Goal: Information Seeking & Learning: Learn about a topic

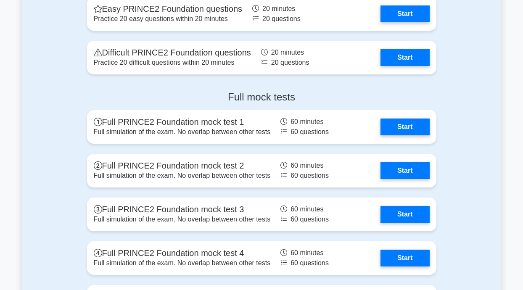
scroll to position [1170, 0]
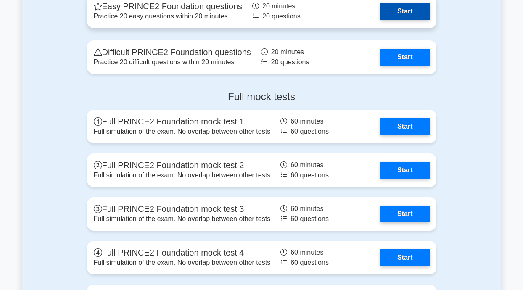
click at [396, 13] on link "Start" at bounding box center [404, 11] width 49 height 17
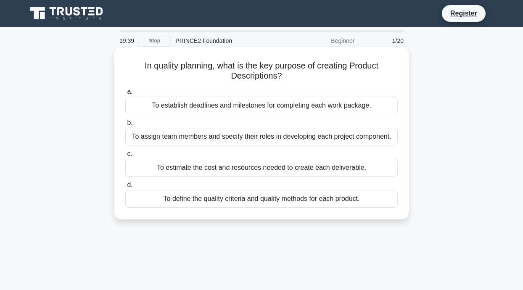
click at [218, 143] on div "To assign team members and specify their roles in developing each project compo…" at bounding box center [261, 137] width 272 height 18
click at [125, 126] on input "b. To assign team members and specify their roles in developing each project co…" at bounding box center [125, 122] width 0 height 5
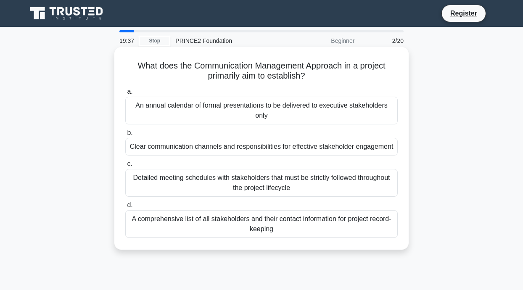
click at [198, 151] on div "Clear communication channels and responsibilities for effective stakeholder eng…" at bounding box center [261, 147] width 272 height 18
click at [125, 136] on input "b. Clear communication channels and responsibilities for effective stakeholder …" at bounding box center [125, 132] width 0 height 5
